Goal: Transaction & Acquisition: Purchase product/service

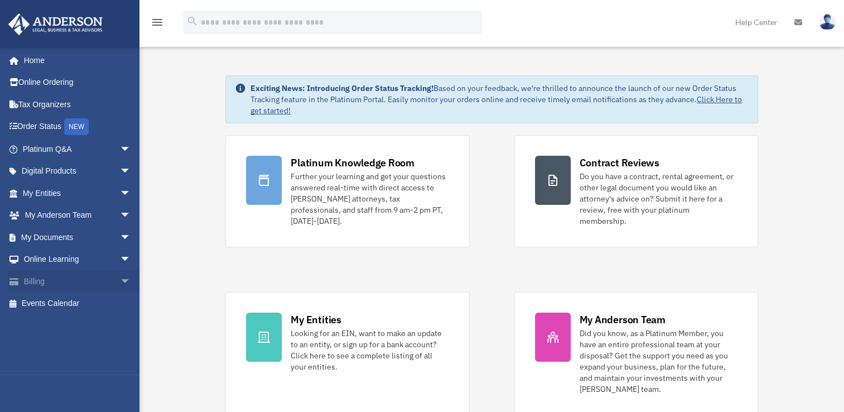
click at [120, 281] on span "arrow_drop_down" at bounding box center [131, 281] width 22 height 23
click at [76, 305] on link "$ Open Invoices" at bounding box center [82, 303] width 132 height 23
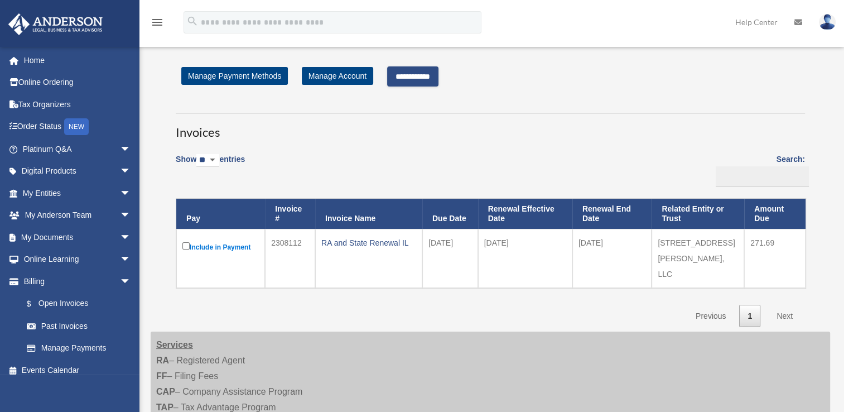
click at [435, 76] on input "**********" at bounding box center [412, 76] width 51 height 20
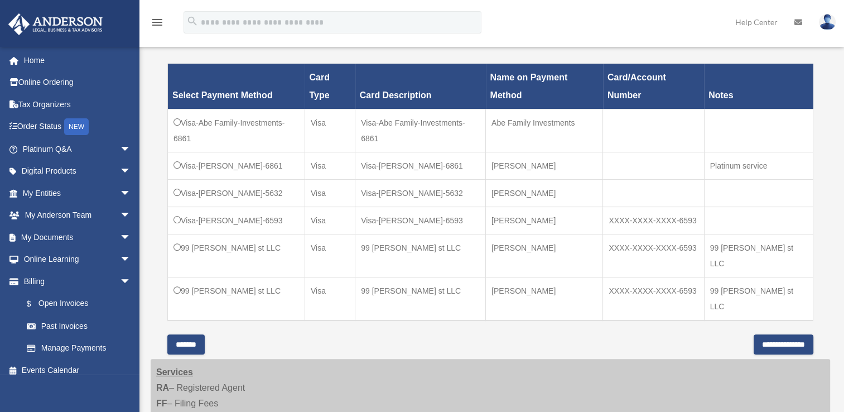
scroll to position [313, 0]
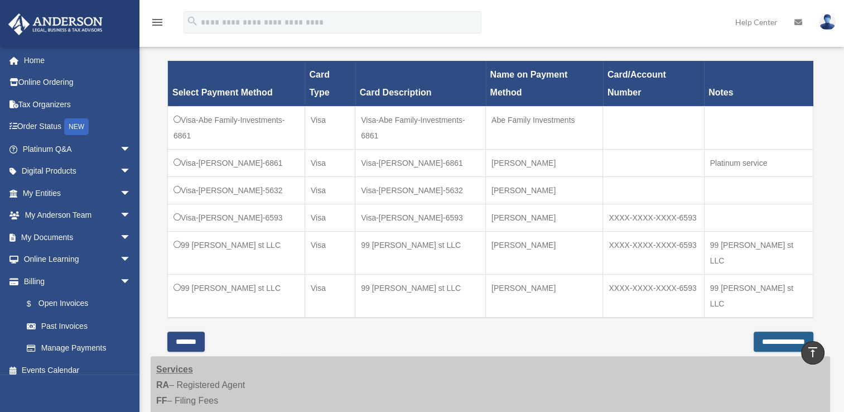
click at [771, 332] on input "**********" at bounding box center [784, 342] width 60 height 20
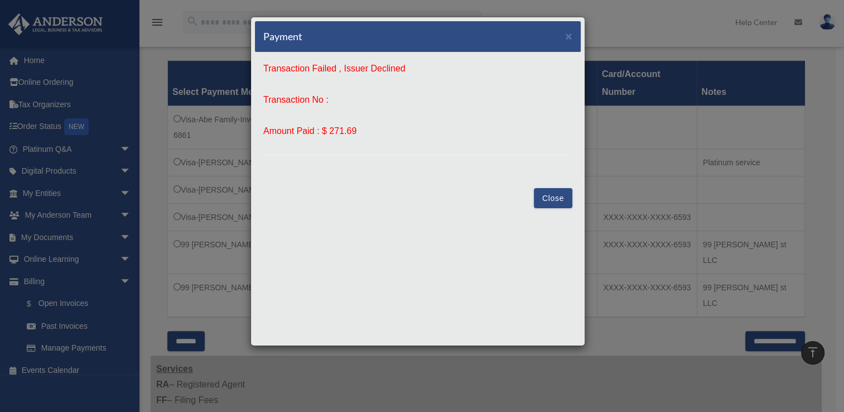
click at [546, 195] on button "Close" at bounding box center [553, 198] width 39 height 20
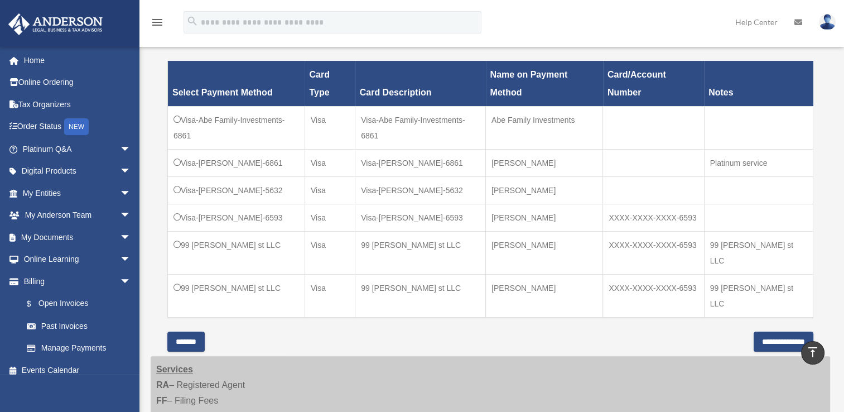
click at [178, 274] on td "99 [PERSON_NAME] st LLC" at bounding box center [236, 296] width 137 height 44
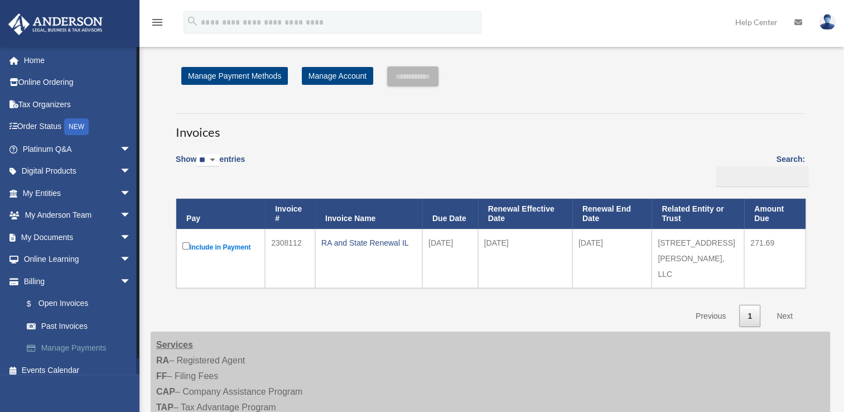
click at [102, 349] on link "Manage Payments" at bounding box center [82, 348] width 132 height 22
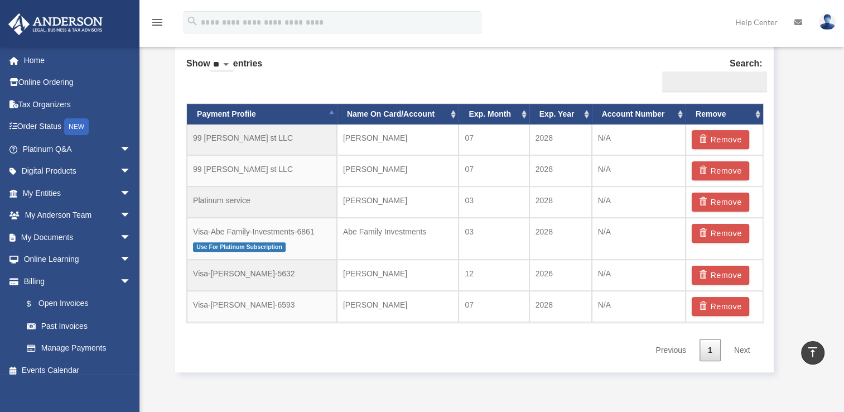
scroll to position [696, 0]
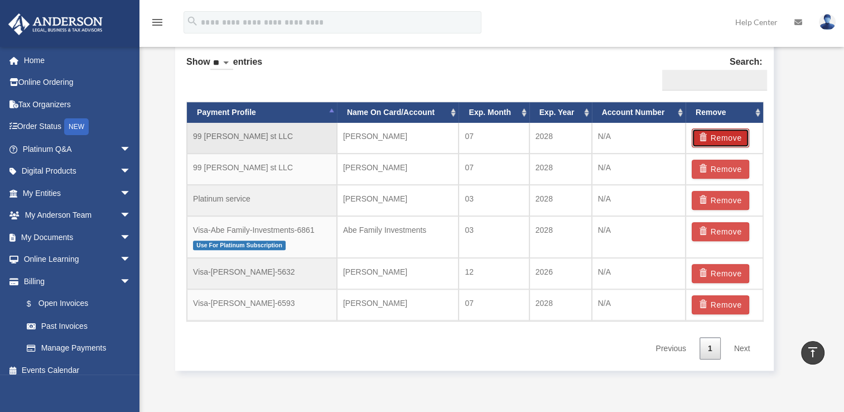
click at [723, 140] on button "Remove" at bounding box center [720, 137] width 57 height 19
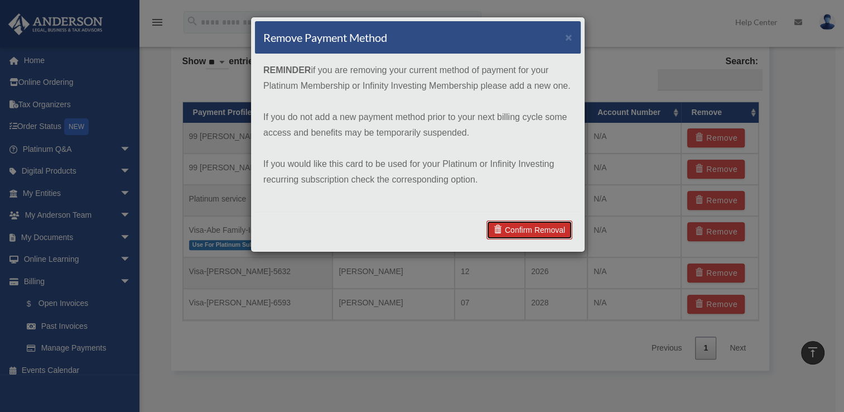
click at [536, 231] on link "Confirm Removal" at bounding box center [530, 229] width 86 height 19
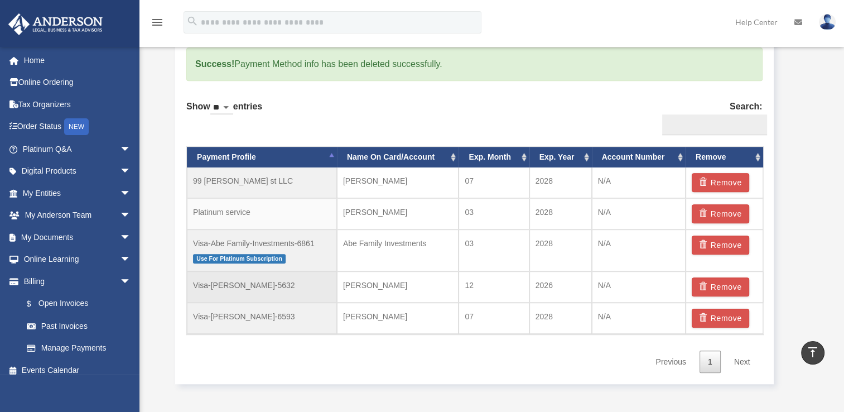
click at [263, 286] on td "Visa-Nicole-Arnold-5632" at bounding box center [262, 286] width 150 height 31
click at [263, 286] on td "Visa-[PERSON_NAME]-5632" at bounding box center [262, 286] width 150 height 31
drag, startPoint x: 296, startPoint y: 287, endPoint x: 601, endPoint y: 110, distance: 352.4
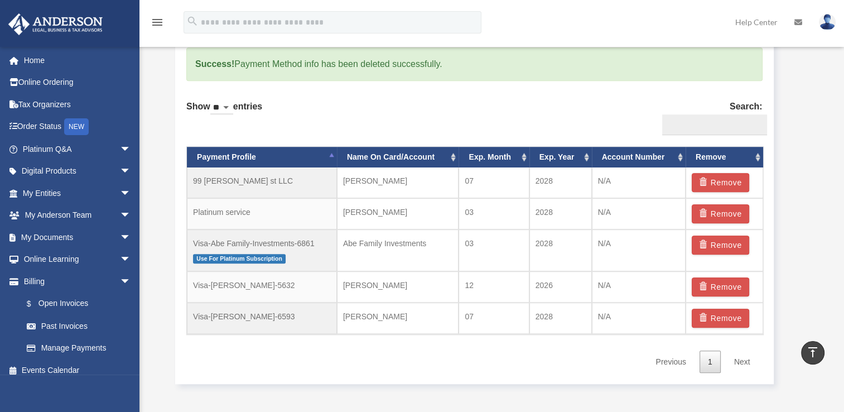
click at [601, 110] on div "Show ** ** ** *** entries Search: Payment Profile Name On Card/Account Exp. Mon…" at bounding box center [474, 232] width 577 height 281
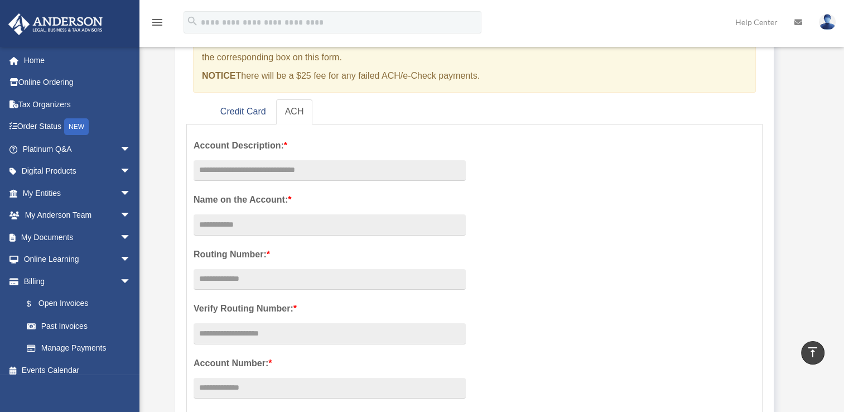
scroll to position [118, 0]
click at [295, 122] on link "ACH" at bounding box center [294, 113] width 37 height 25
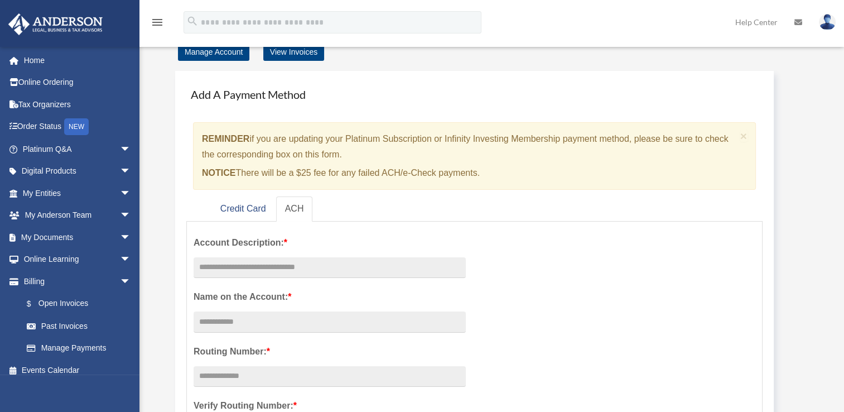
scroll to position [0, 0]
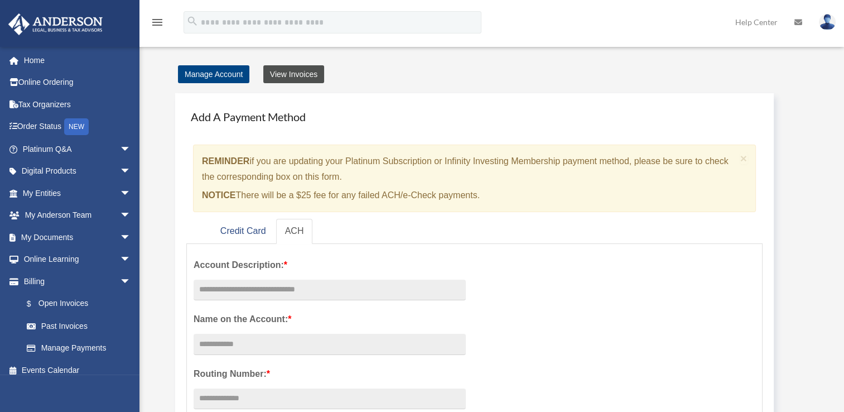
click at [294, 73] on link "View Invoices" at bounding box center [293, 74] width 61 height 18
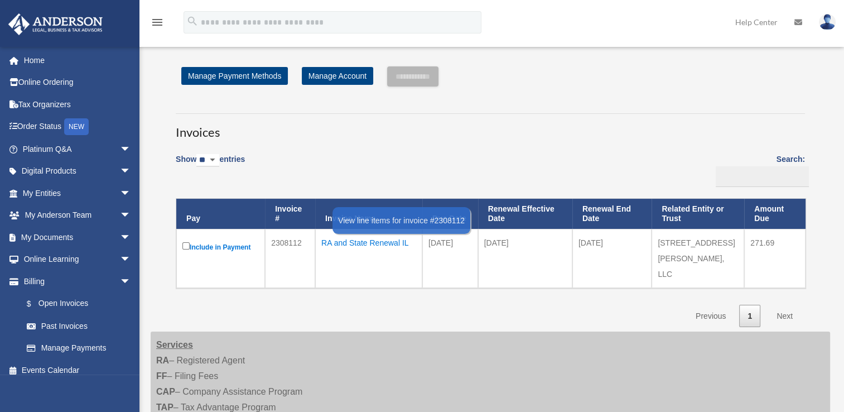
click at [349, 239] on div "RA and State Renewal IL" at bounding box center [368, 243] width 95 height 16
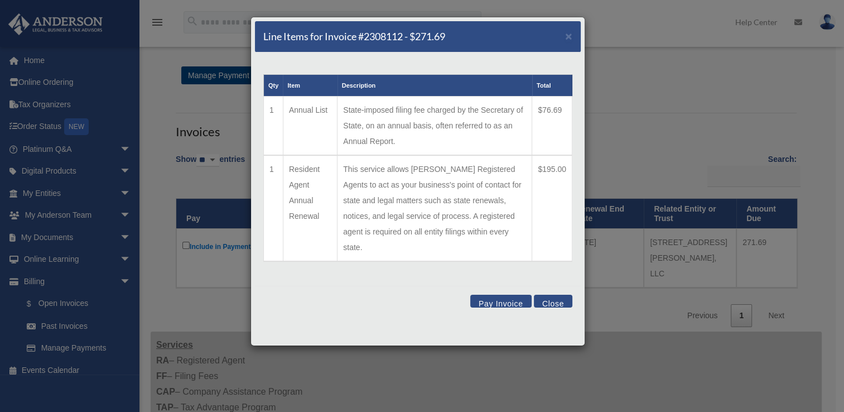
click at [505, 295] on button "Pay Invoice" at bounding box center [501, 301] width 61 height 13
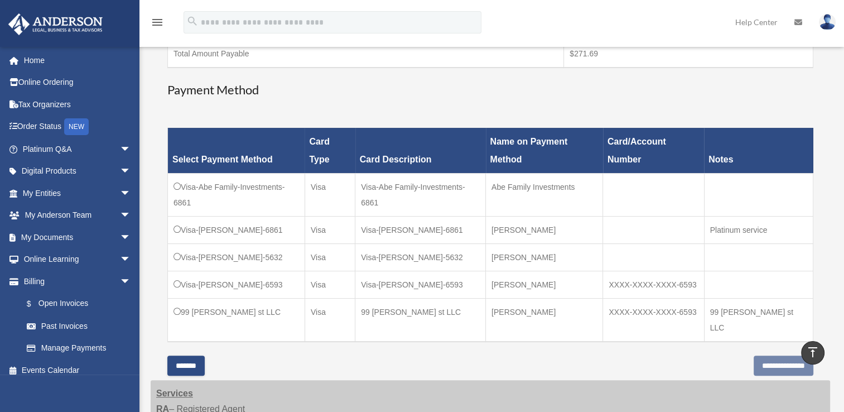
scroll to position [248, 0]
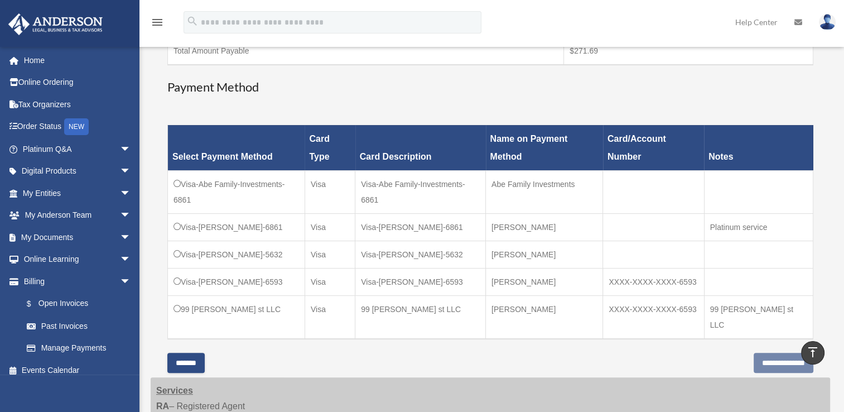
click at [759, 268] on td at bounding box center [758, 281] width 109 height 27
click at [786, 146] on th "Notes" at bounding box center [758, 147] width 109 height 45
